Goal: Find specific page/section: Find specific page/section

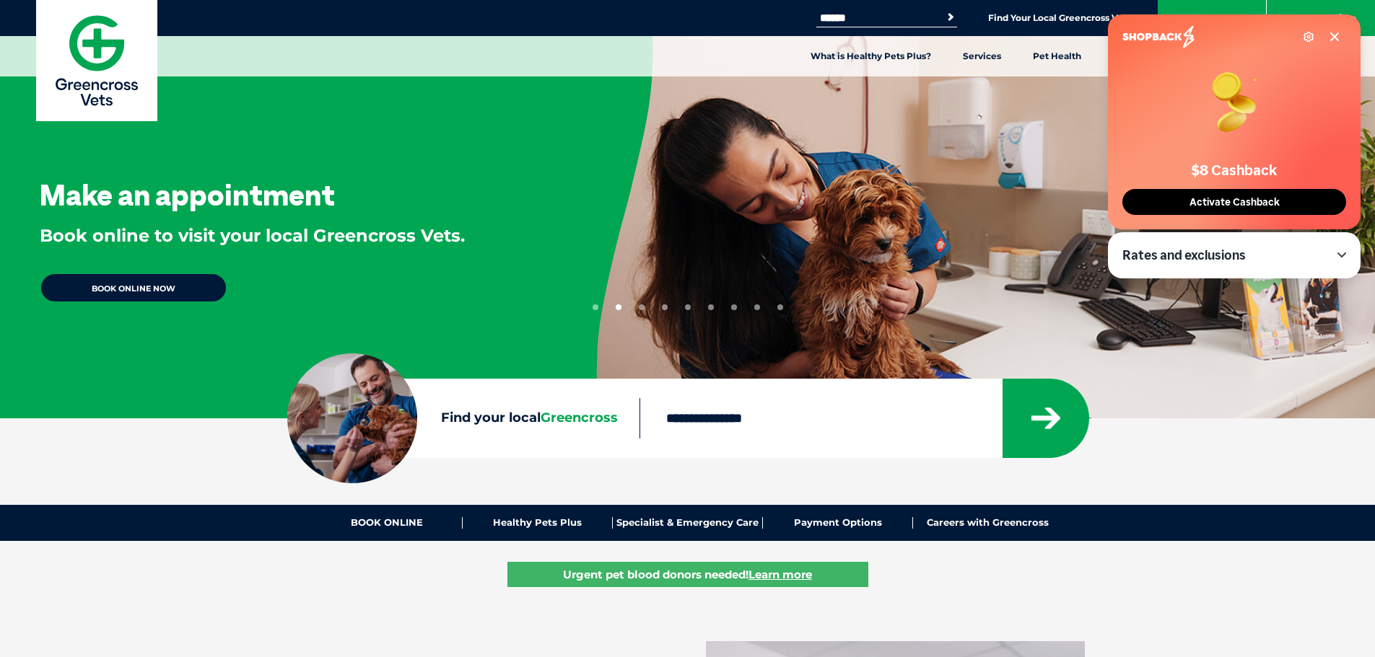
click at [1336, 32] on icon at bounding box center [1335, 37] width 12 height 12
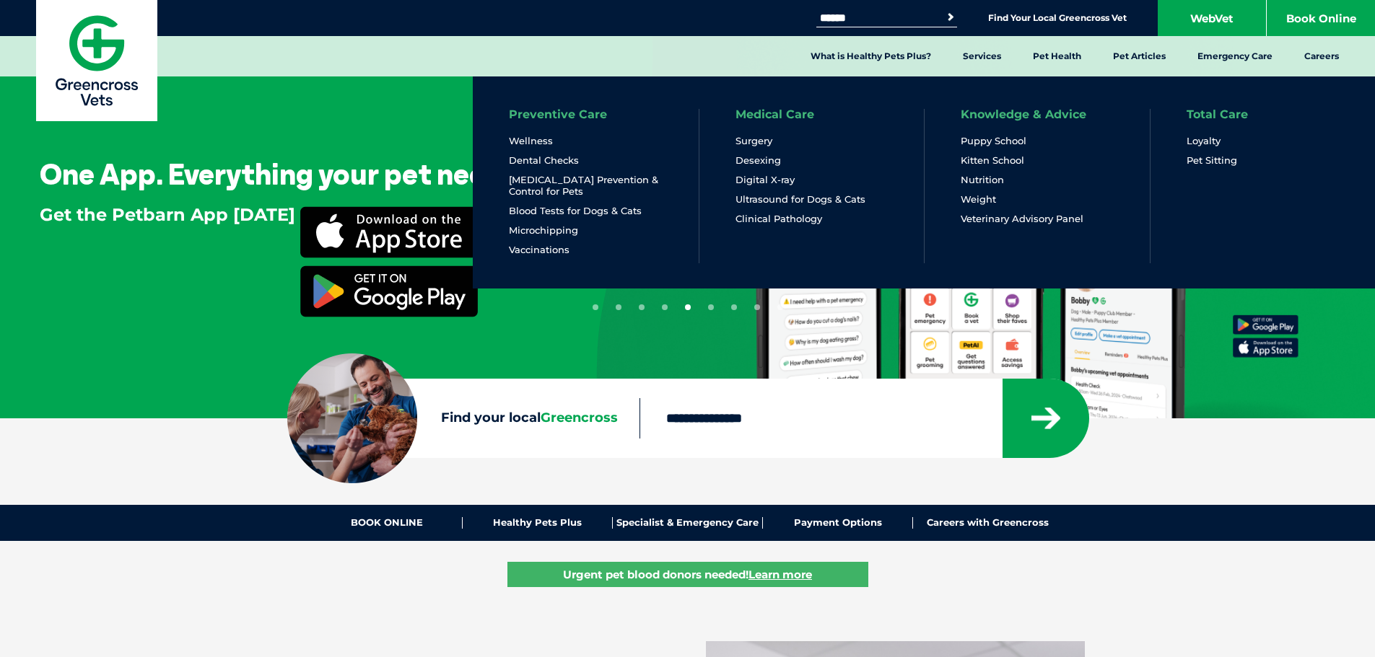
drag, startPoint x: 1208, startPoint y: 162, endPoint x: 1275, endPoint y: 175, distance: 67.7
click at [1208, 162] on link "Pet Sitting" at bounding box center [1211, 160] width 51 height 12
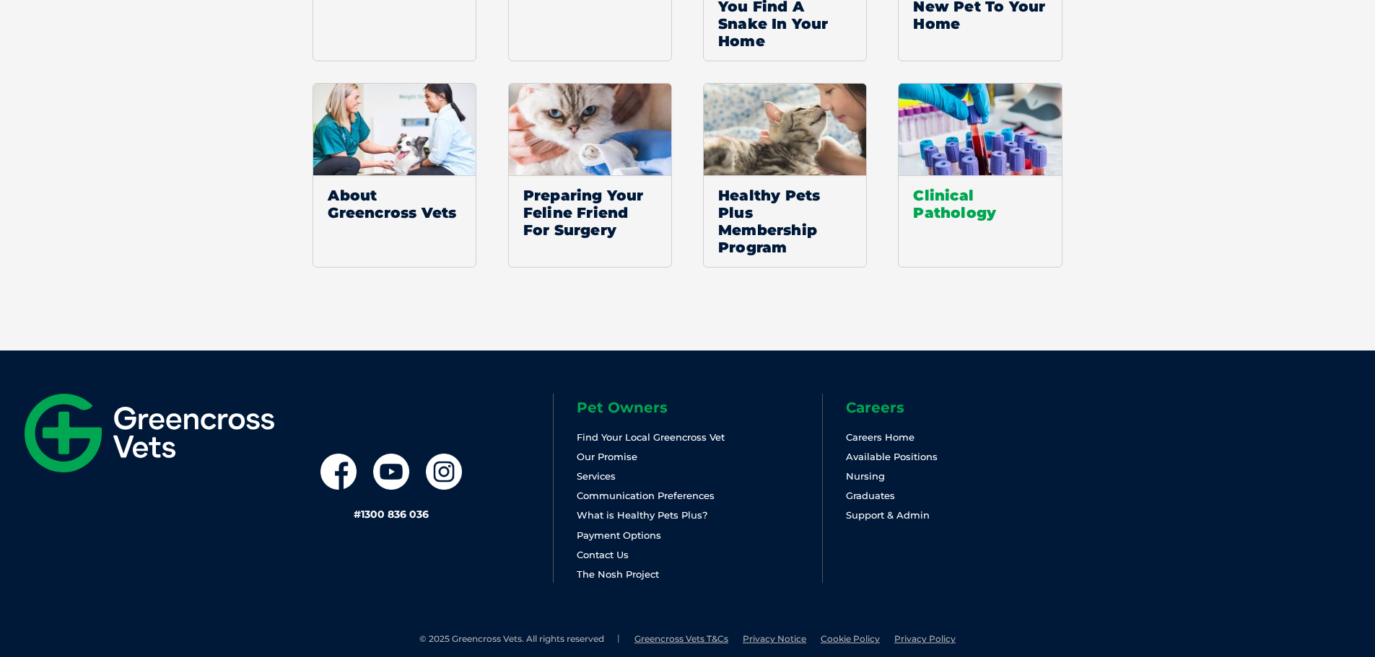
scroll to position [1642, 0]
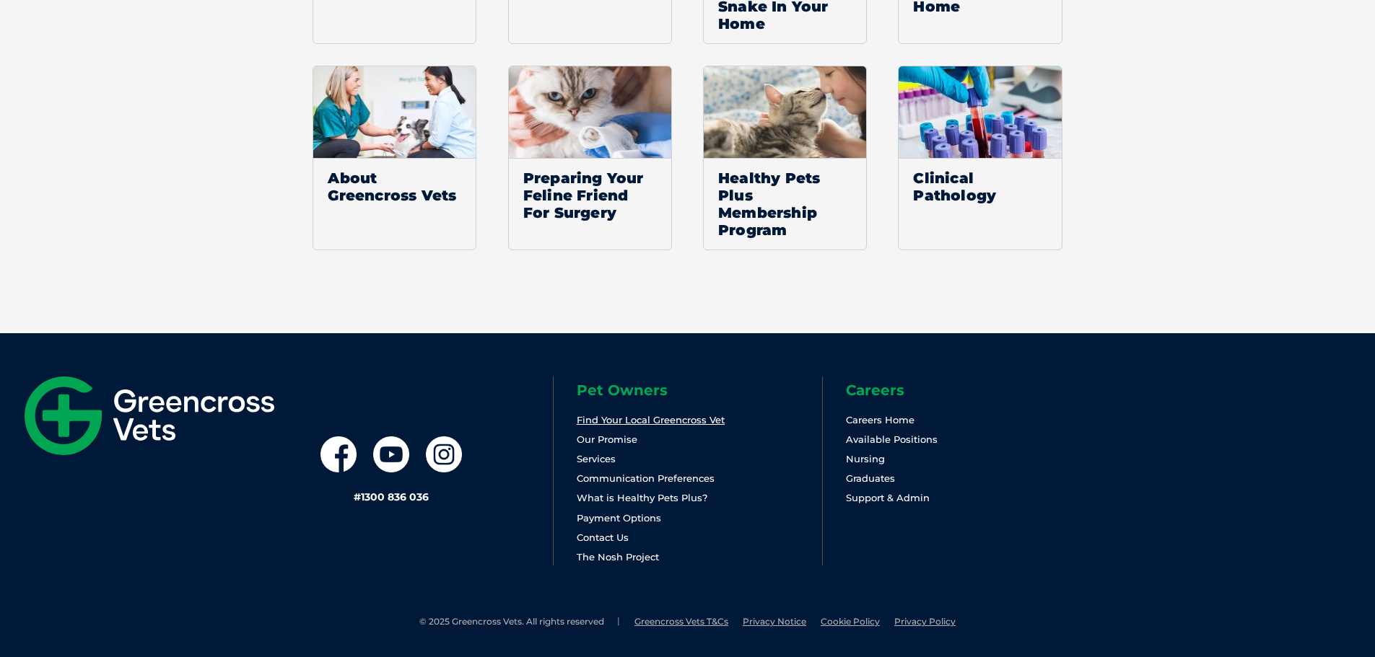
click at [630, 421] on link "Find Your Local Greencross Vet" at bounding box center [651, 420] width 148 height 12
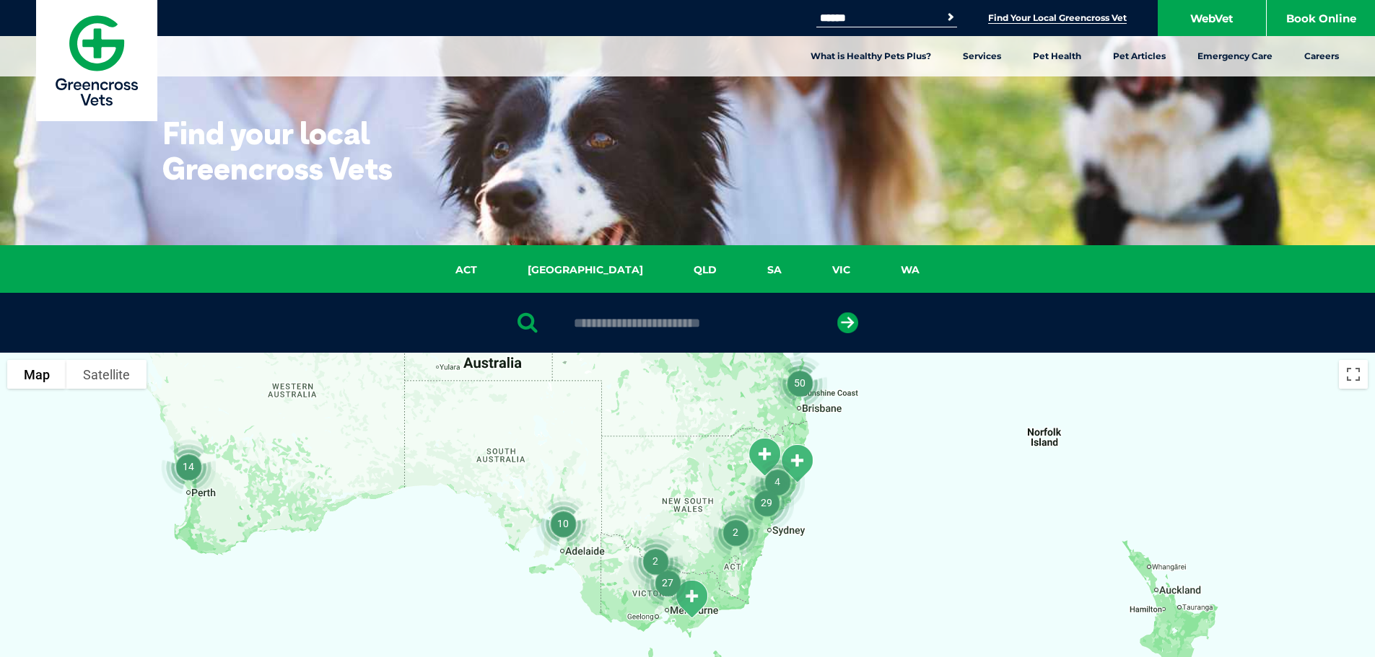
drag, startPoint x: 880, startPoint y: 550, endPoint x: 688, endPoint y: 335, distance: 287.8
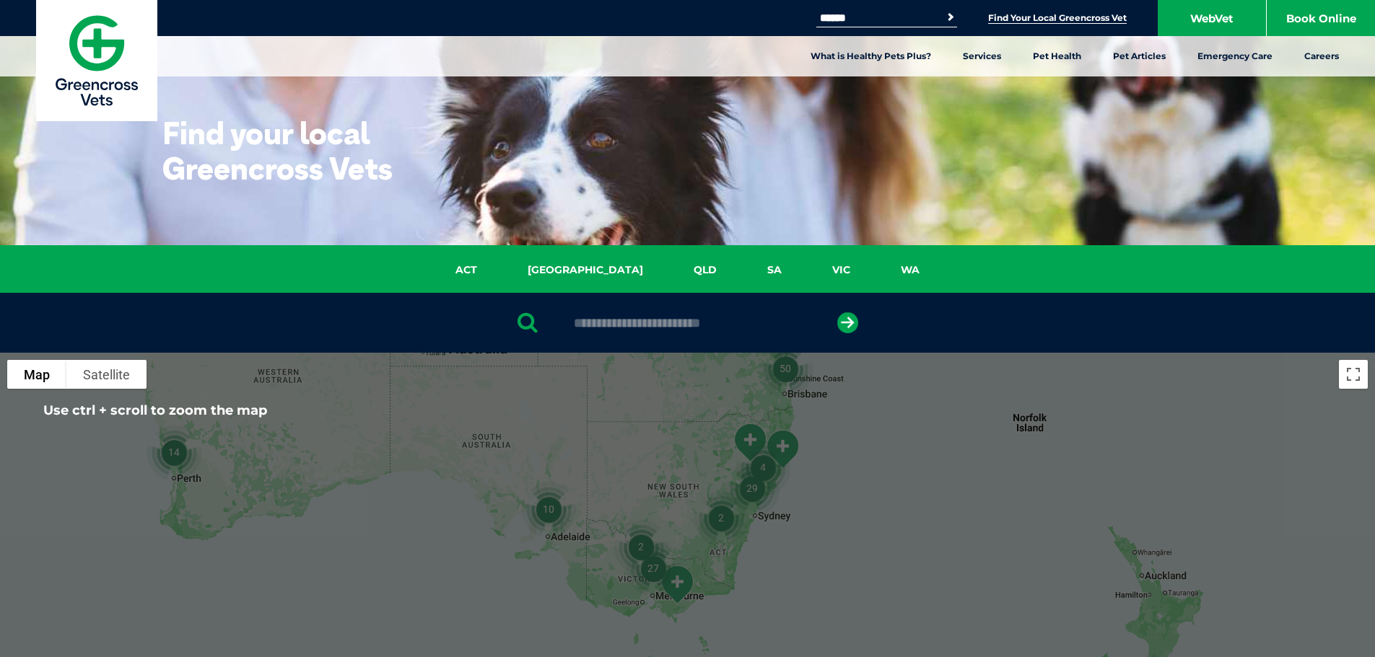
scroll to position [72, 0]
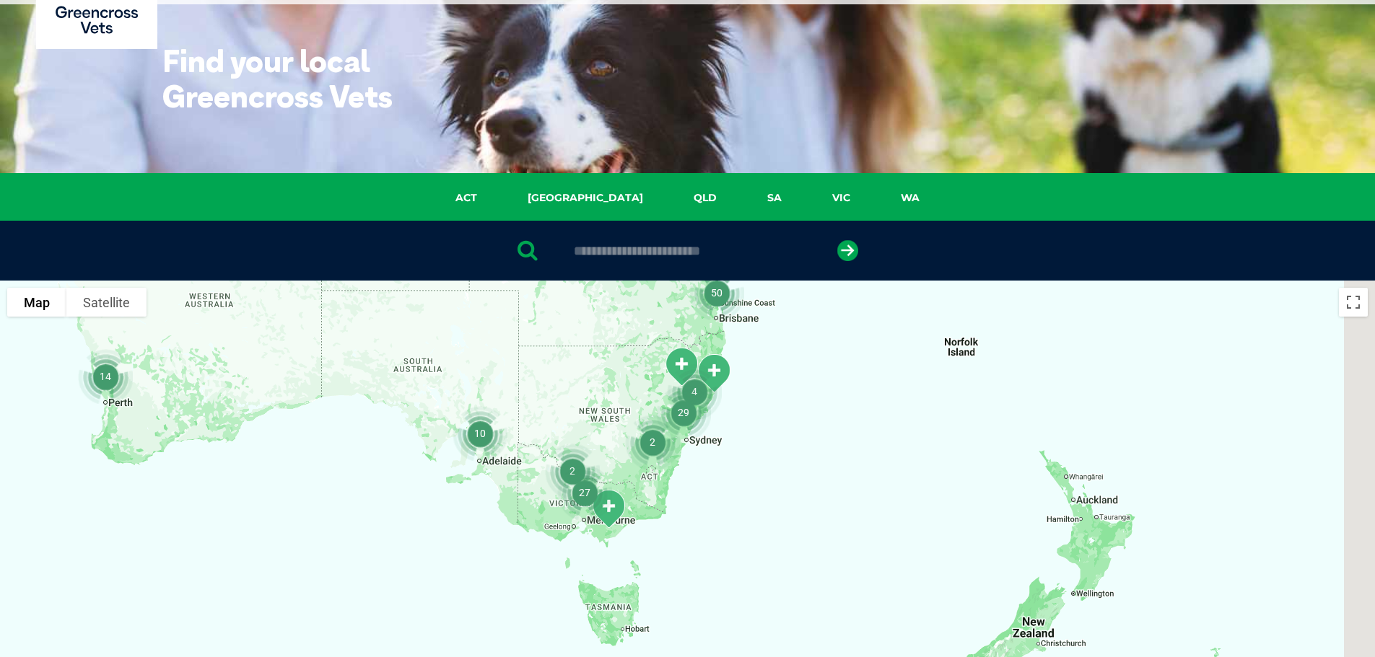
drag, startPoint x: 634, startPoint y: 377, endPoint x: 541, endPoint y: 373, distance: 93.2
click at [541, 373] on div at bounding box center [687, 559] width 1375 height 557
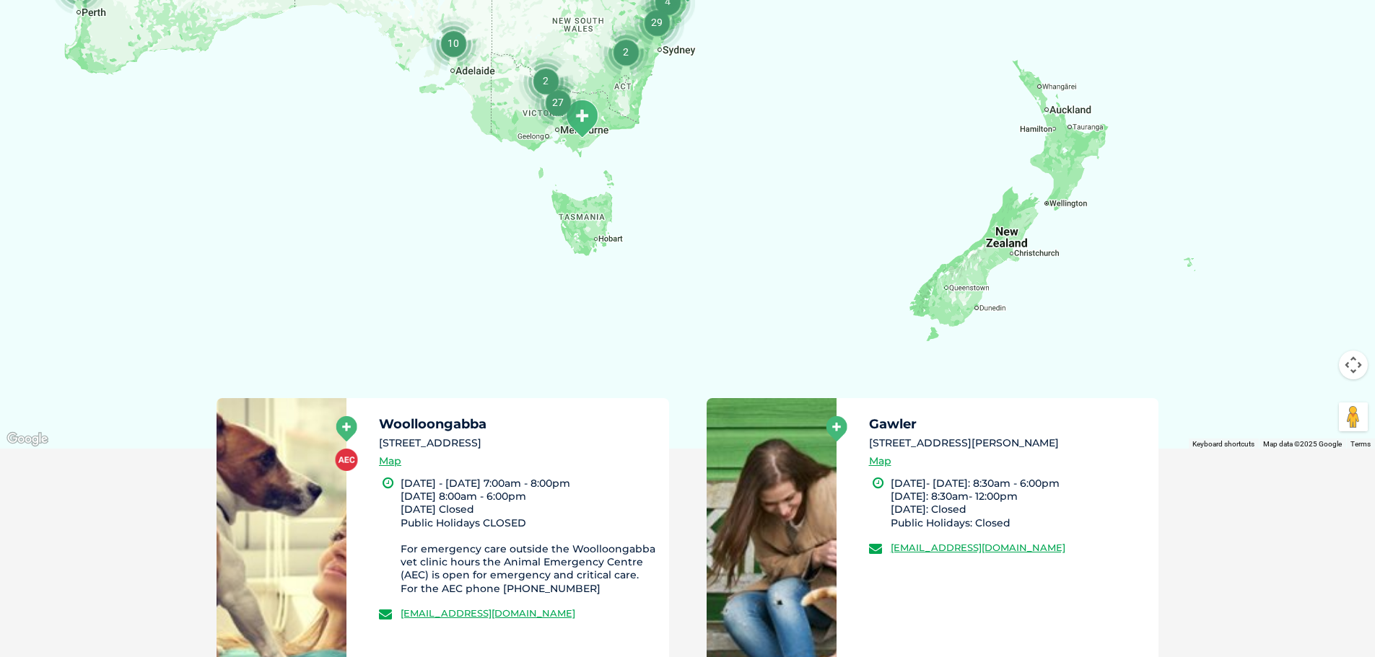
scroll to position [433, 0]
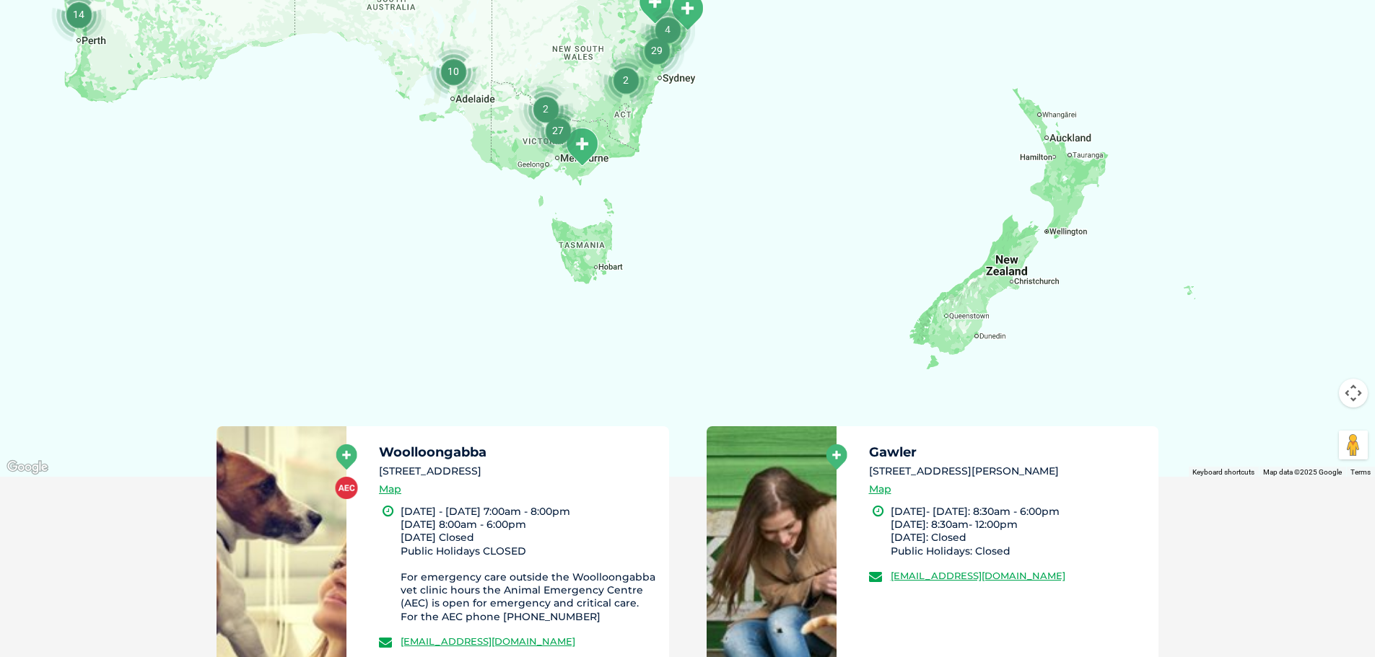
click at [450, 334] on div at bounding box center [687, 198] width 1375 height 557
